Goal: Task Accomplishment & Management: Complete application form

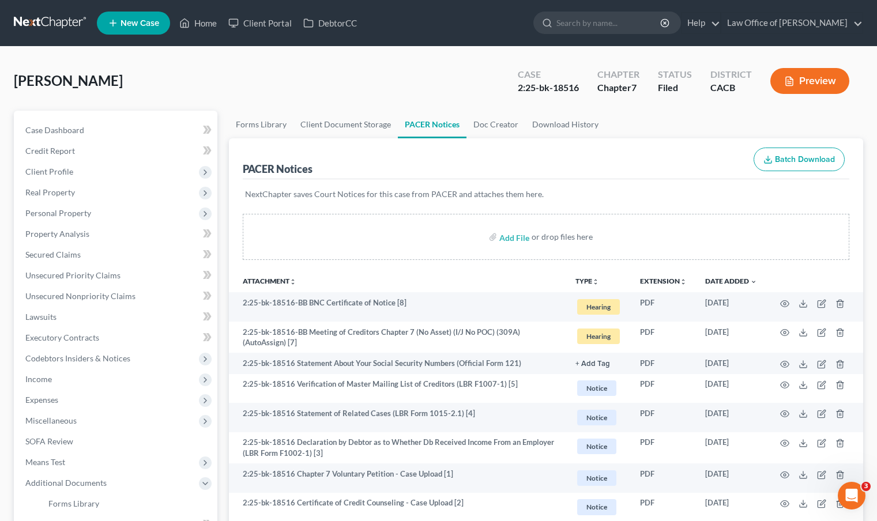
click at [70, 26] on link at bounding box center [51, 23] width 74 height 21
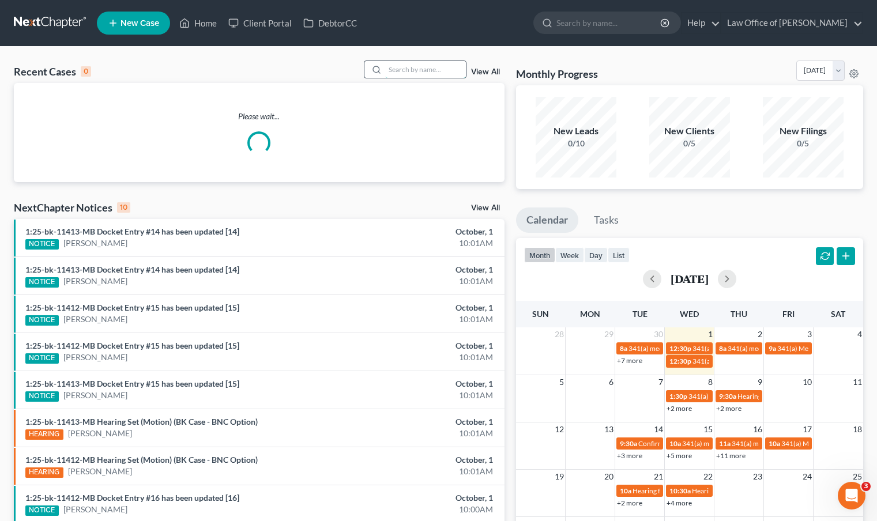
click at [433, 67] on input "search" at bounding box center [425, 69] width 81 height 17
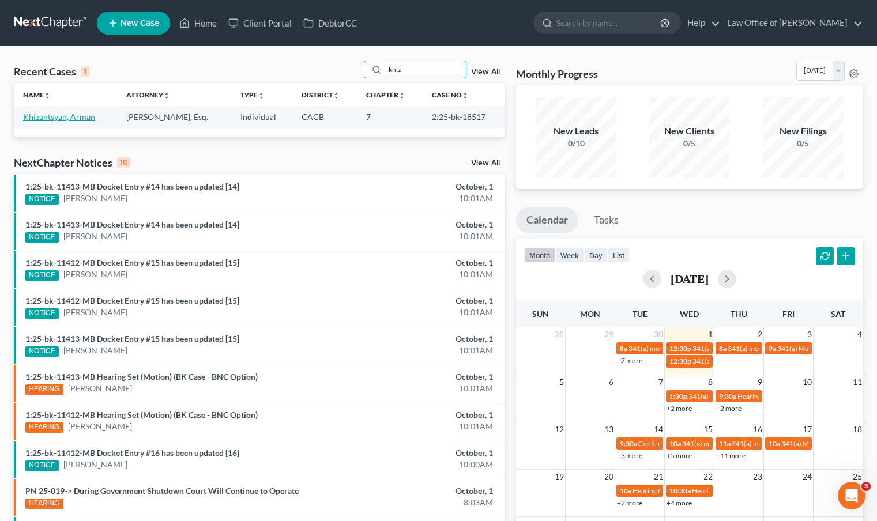
type input "khiz"
click at [77, 116] on link "Khizantsyan, Arman" at bounding box center [59, 117] width 72 height 10
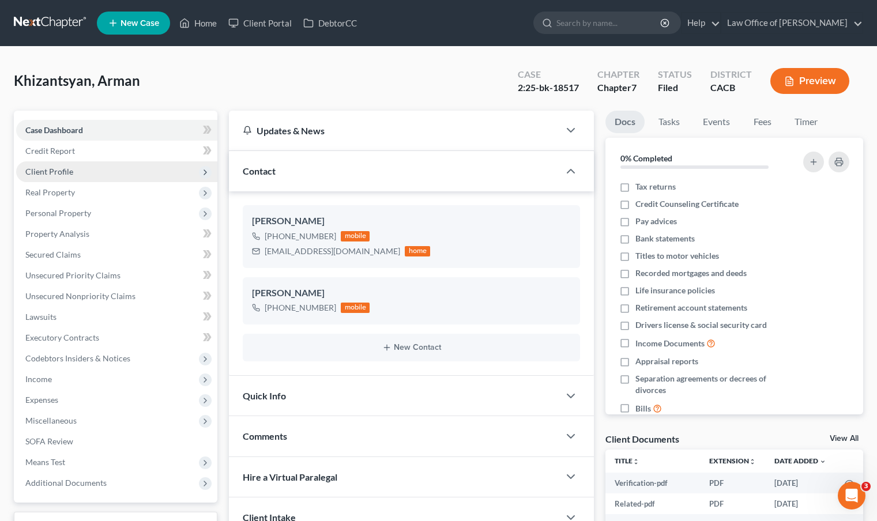
click at [72, 175] on span "Client Profile" at bounding box center [116, 171] width 201 height 21
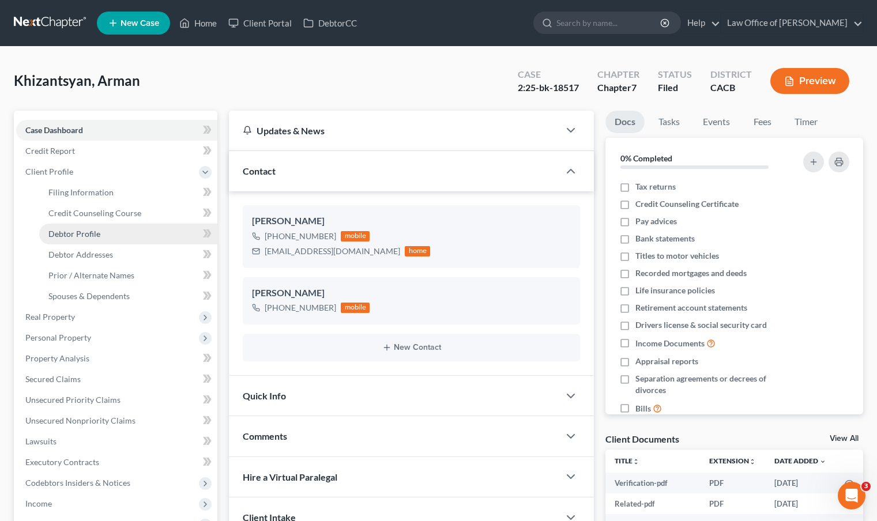
click at [90, 232] on span "Debtor Profile" at bounding box center [74, 234] width 52 height 10
select select "1"
select select "4"
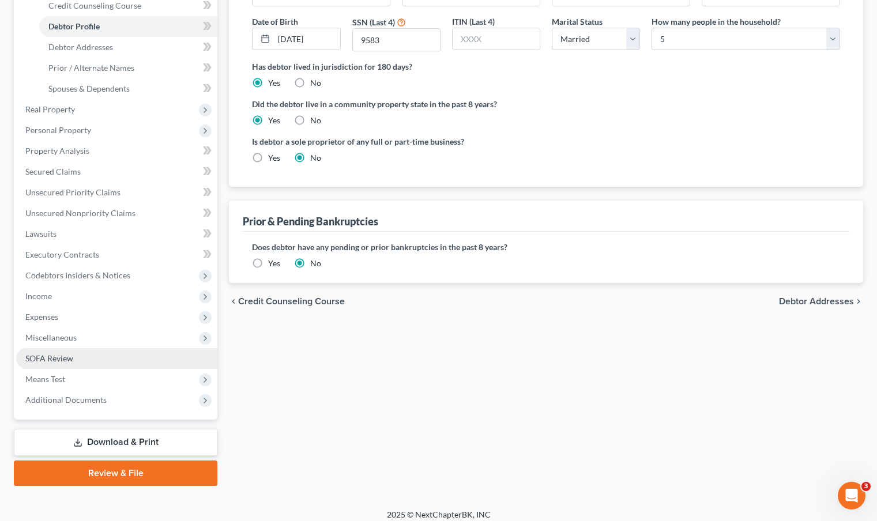
scroll to position [208, 0]
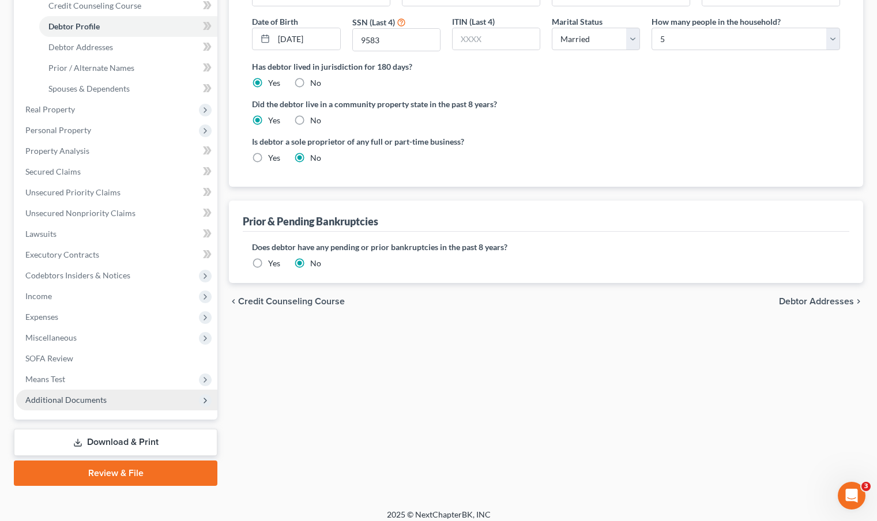
click at [164, 403] on span "Additional Documents" at bounding box center [116, 400] width 201 height 21
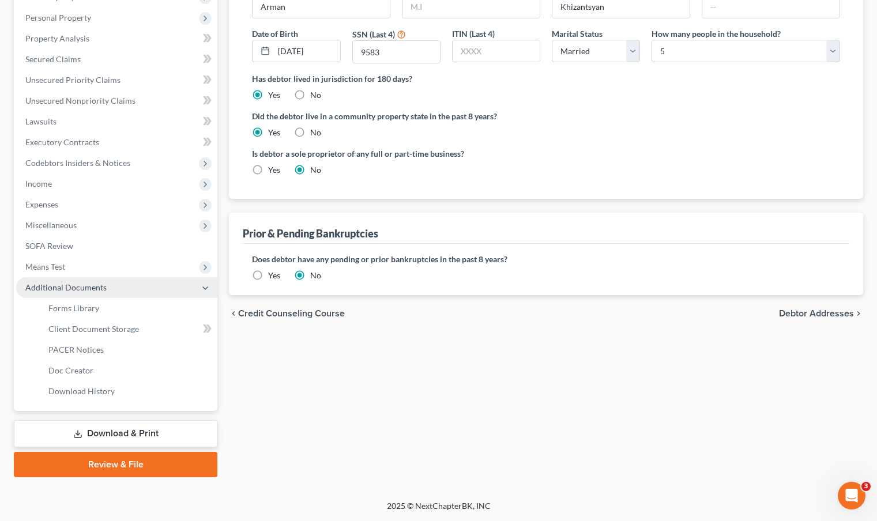
scroll to position [194, 0]
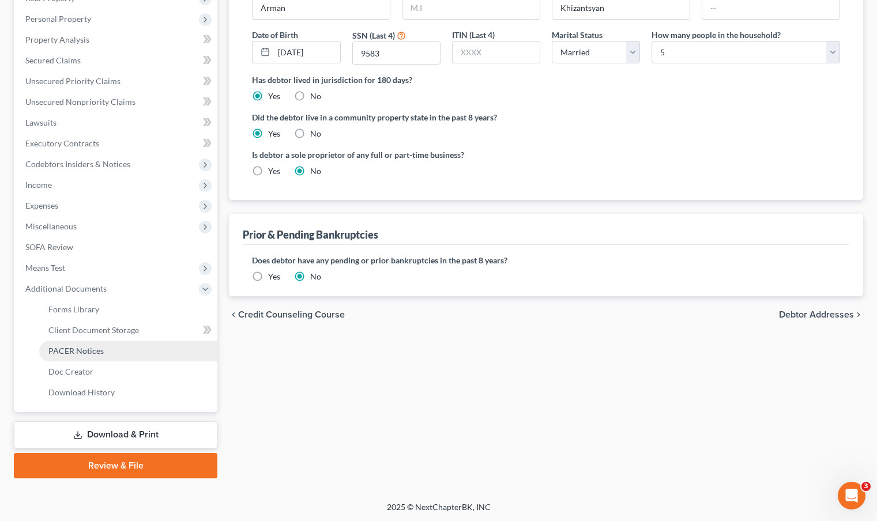
click at [124, 353] on link "PACER Notices" at bounding box center [128, 351] width 178 height 21
